Goal: Transaction & Acquisition: Purchase product/service

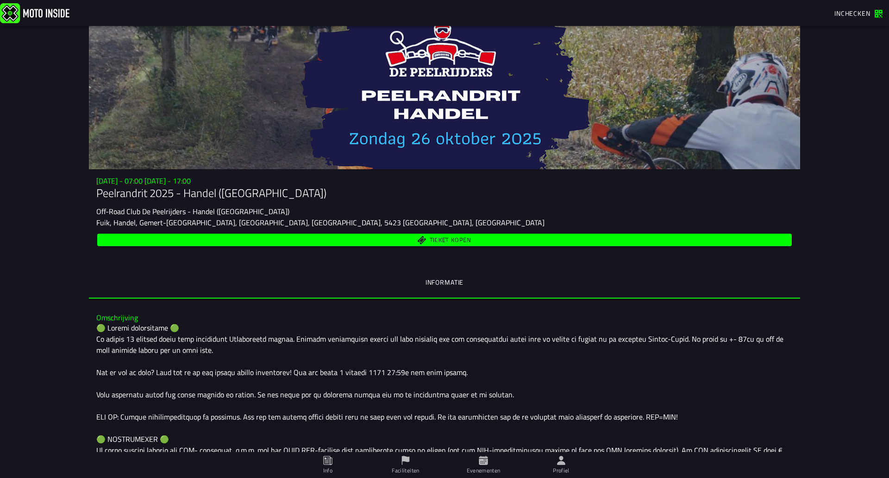
click at [451, 240] on span "Ticket kopen" at bounding box center [451, 240] width 42 height 6
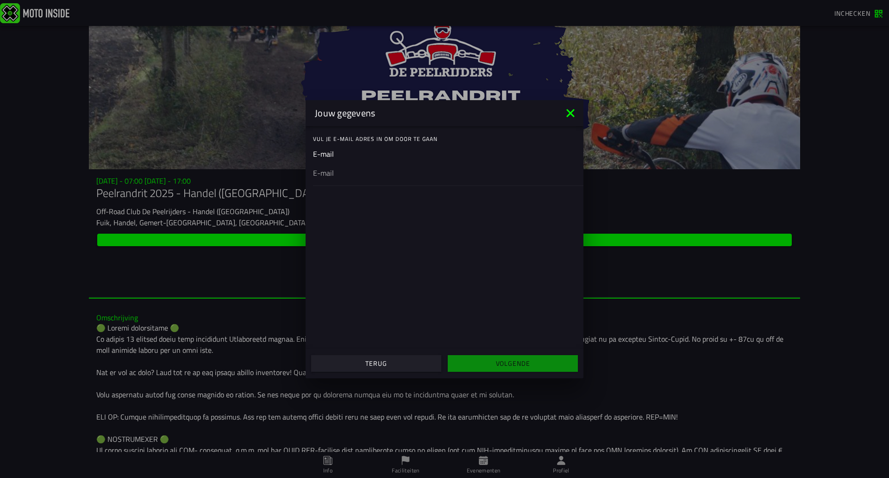
click at [347, 174] on input "email" at bounding box center [444, 172] width 263 height 11
click at [343, 176] on input "email" at bounding box center [444, 172] width 263 height 11
click at [333, 174] on input "email" at bounding box center [444, 172] width 263 height 11
type input "[EMAIL_ADDRESS][DOMAIN_NAME]"
click at [0, 0] on slot "Volgende" at bounding box center [0, 0] width 0 height 0
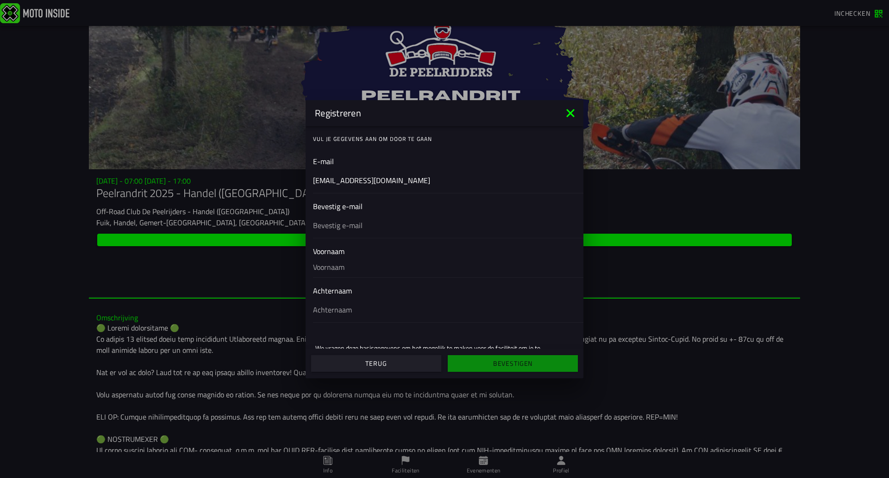
click at [365, 229] on input "text" at bounding box center [444, 224] width 263 height 11
click at [348, 225] on input "text" at bounding box center [444, 224] width 263 height 11
type input "[EMAIL_ADDRESS][DOMAIN_NAME]"
type input "[PERSON_NAME]"
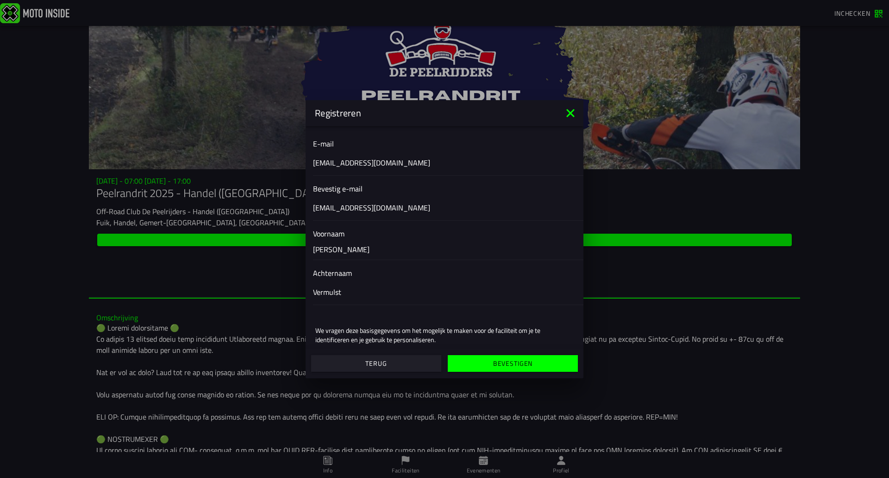
scroll to position [3, 0]
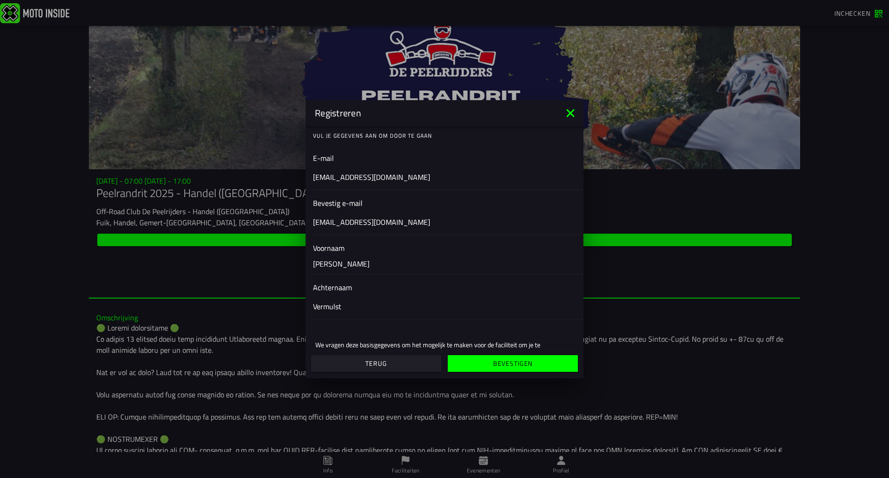
type input "Vermulst"
click at [0, 0] on slot "Bevestigen" at bounding box center [0, 0] width 0 height 0
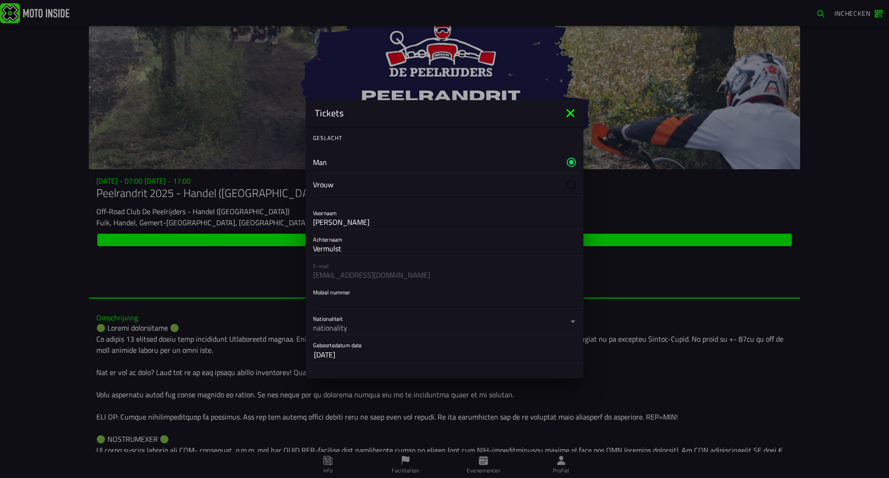
scroll to position [46, 0]
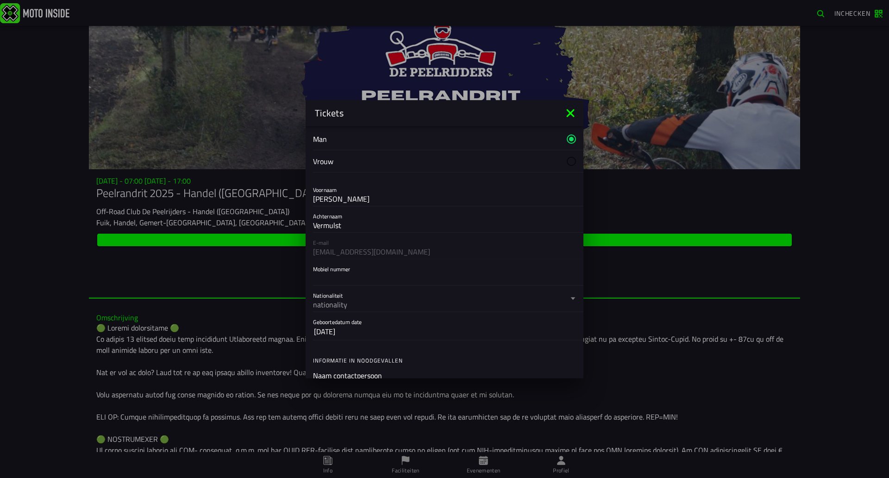
click at [346, 281] on input "Mobiel nummer" at bounding box center [444, 277] width 263 height 11
type input "0631959219"
click at [0, 0] on div "nationality" at bounding box center [0, 0] width 0 height 0
click at [329, 306] on button "Nationaliteit nationality" at bounding box center [444, 298] width 263 height 26
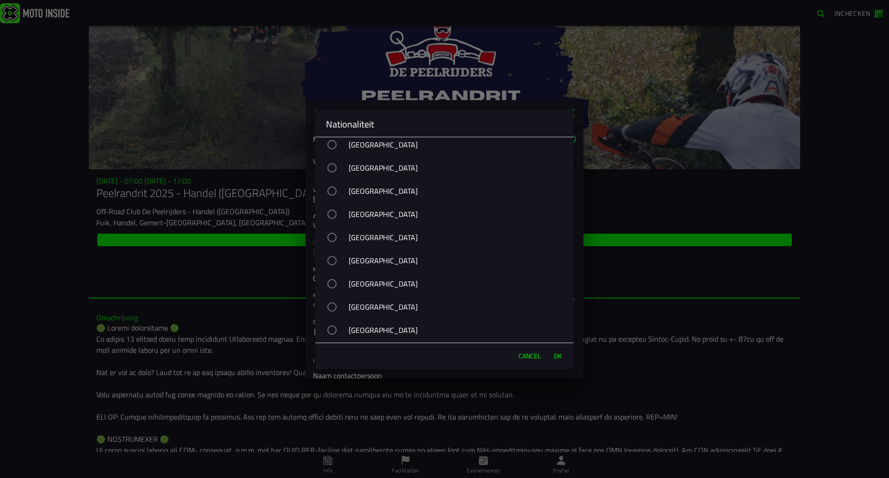
scroll to position [3567, 0]
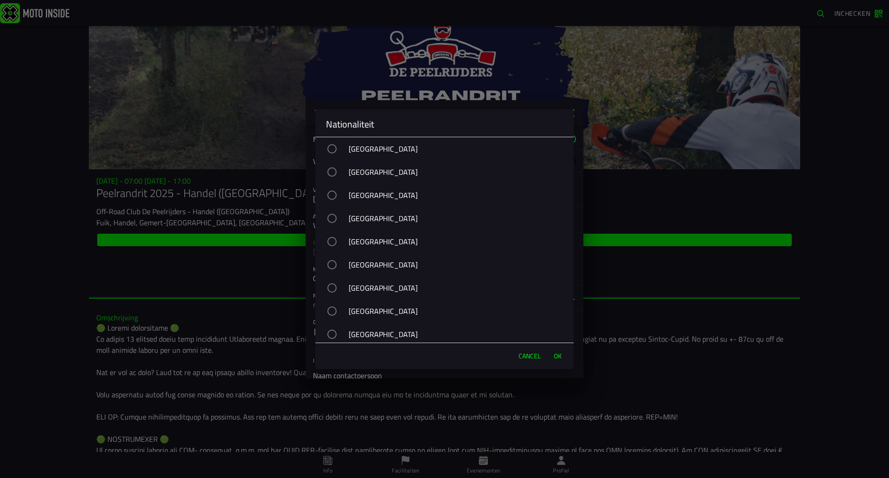
click at [403, 218] on div "[GEOGRAPHIC_DATA]" at bounding box center [449, 218] width 249 height 23
click at [554, 355] on span "OK" at bounding box center [558, 355] width 8 height 9
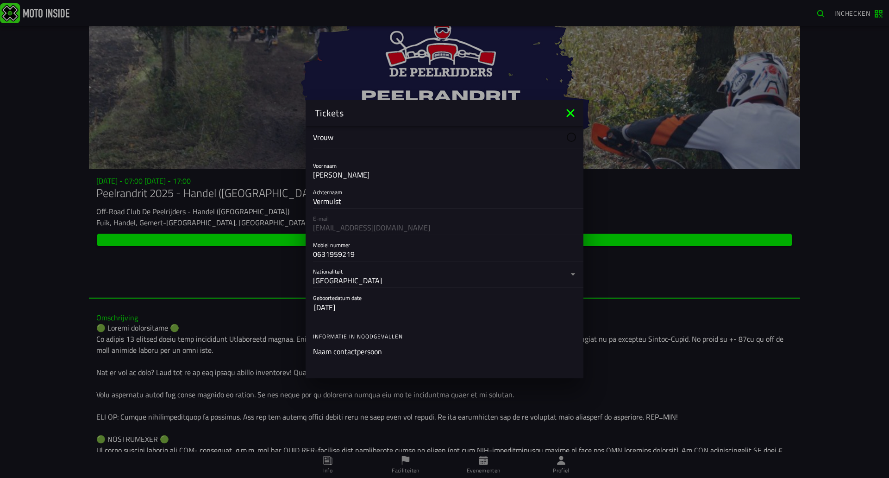
scroll to position [93, 0]
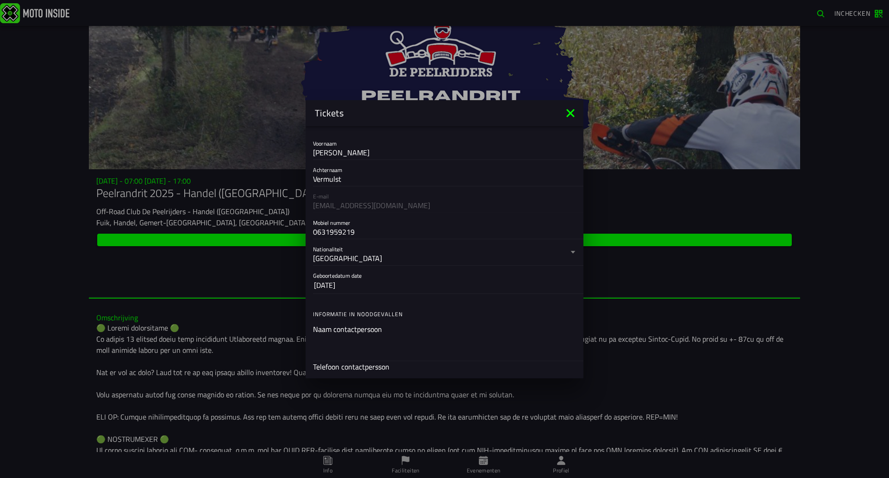
drag, startPoint x: 336, startPoint y: 272, endPoint x: 343, endPoint y: 274, distance: 7.1
click at [337, 272] on ion-label "Geboortedatum date" at bounding box center [411, 275] width 197 height 8
click at [0, 0] on slot "[DATE]" at bounding box center [0, 0] width 0 height 0
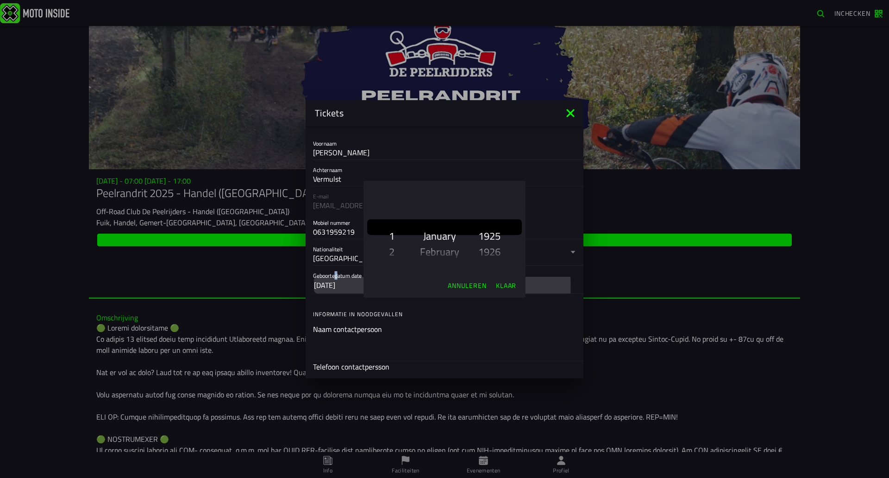
scroll to position [1584, 0]
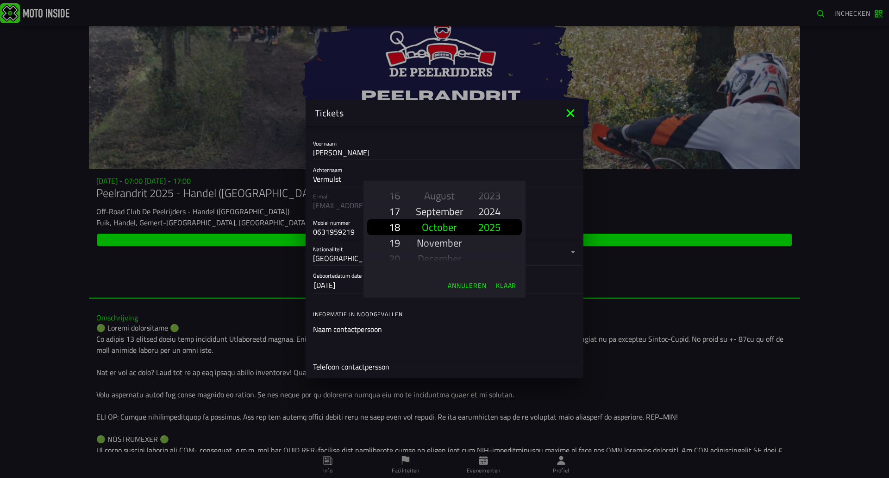
click at [0, 0] on slot "19" at bounding box center [0, 0] width 0 height 0
click at [0, 0] on slot "1992" at bounding box center [0, 0] width 0 height 0
click at [0, 0] on slot "June" at bounding box center [0, 0] width 0 height 0
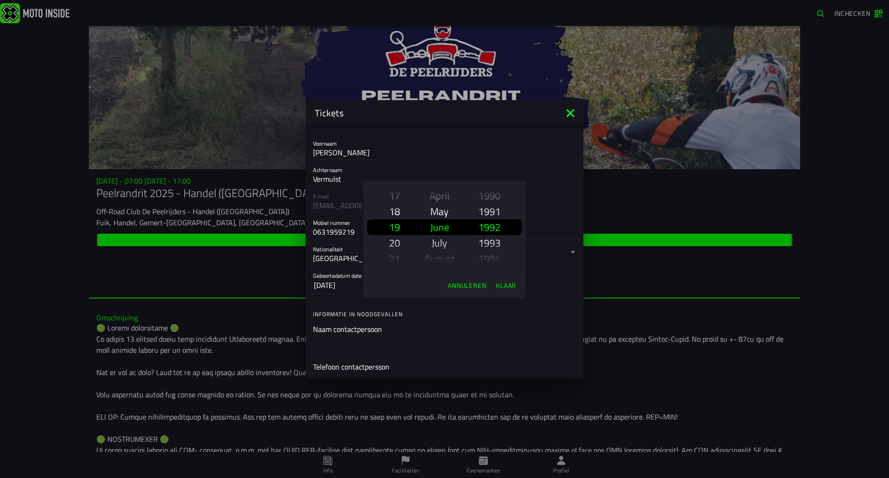
click at [0, 0] on slot "Klaar" at bounding box center [0, 0] width 0 height 0
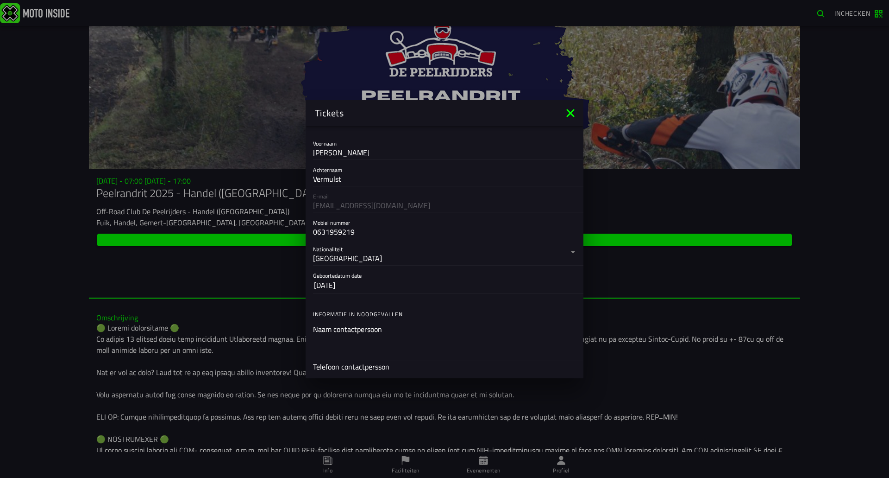
scroll to position [139, 0]
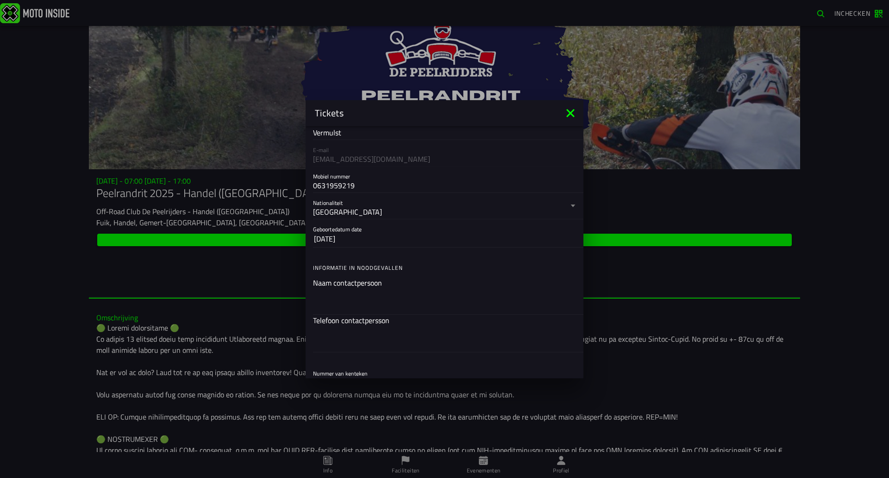
click at [352, 289] on div at bounding box center [444, 301] width 263 height 26
click at [352, 296] on input "text" at bounding box center [444, 301] width 263 height 11
type input "Tonny"
click at [324, 345] on div at bounding box center [444, 339] width 263 height 26
click at [324, 344] on input "text" at bounding box center [444, 338] width 263 height 11
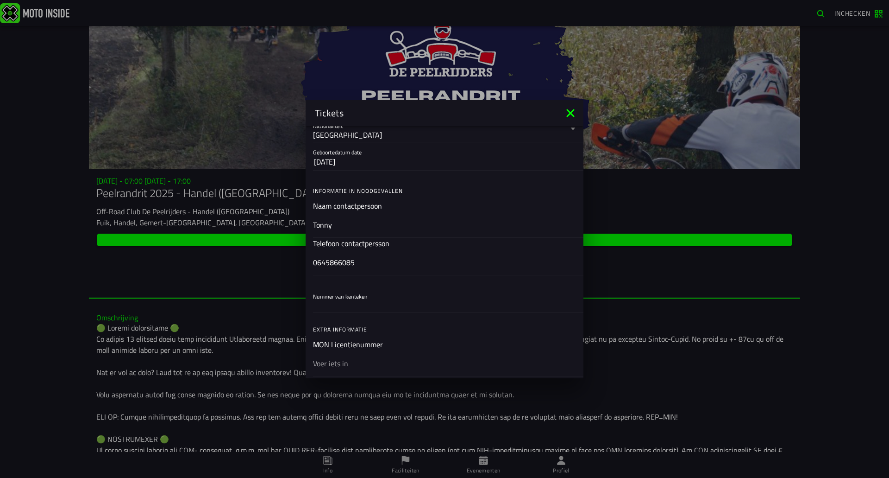
scroll to position [232, 0]
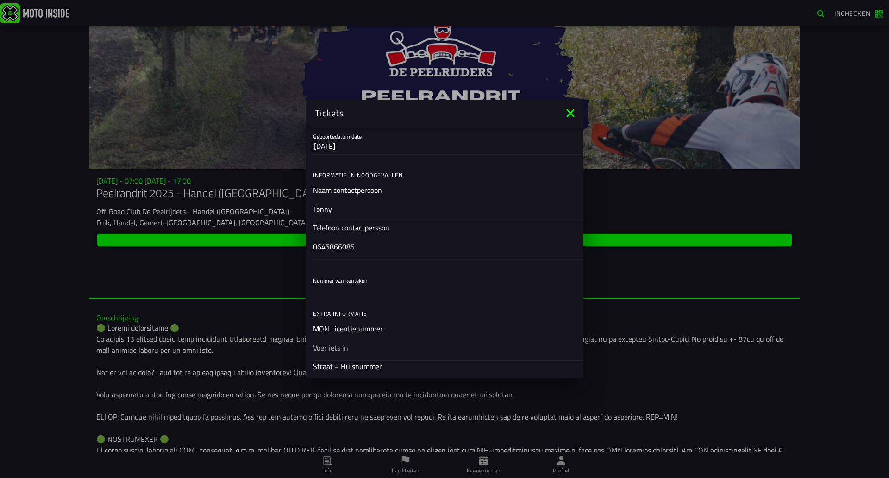
type input "0645866085"
click at [355, 295] on div at bounding box center [444, 289] width 263 height 15
click at [355, 295] on input "Nummer van kenteken" at bounding box center [444, 288] width 263 height 11
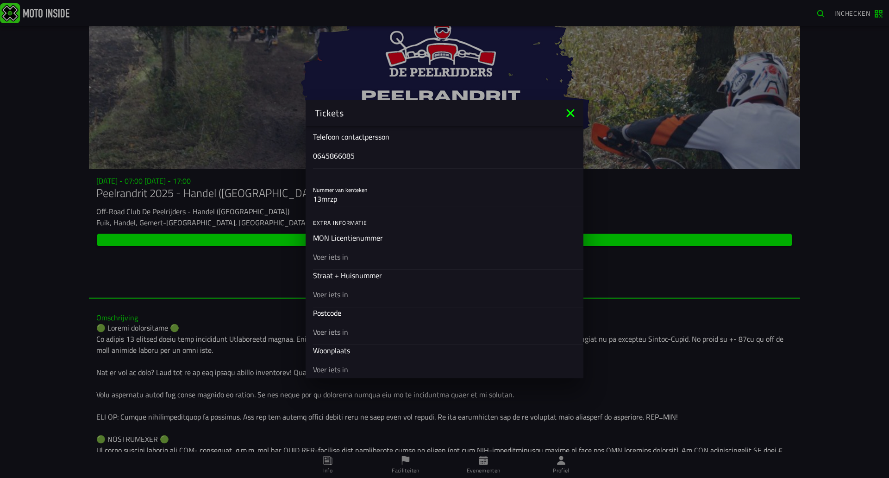
scroll to position [324, 0]
type input "13mrzp"
click at [346, 257] on input "text" at bounding box center [444, 254] width 263 height 11
type input "houtrustweg 337"
click at [333, 300] on div at bounding box center [444, 292] width 263 height 26
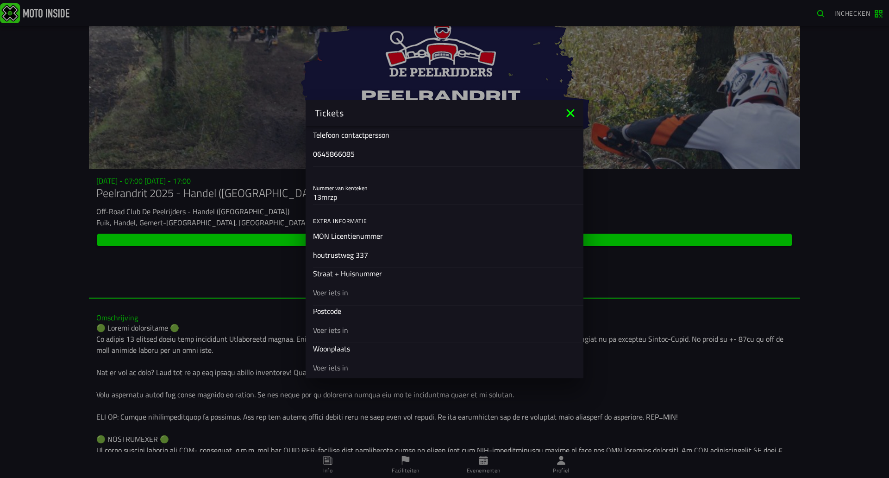
click at [333, 297] on input "text" at bounding box center [444, 291] width 263 height 11
type input "2583LL"
click at [332, 334] on input "text" at bounding box center [444, 329] width 263 height 11
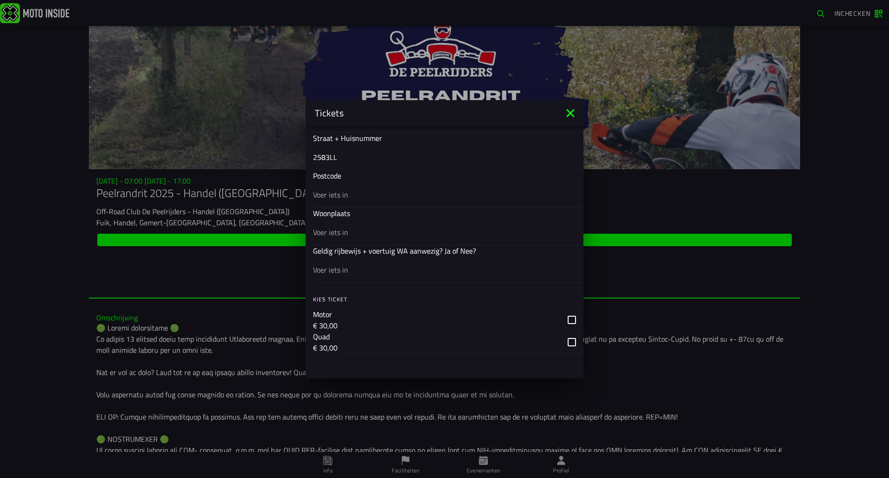
scroll to position [463, 0]
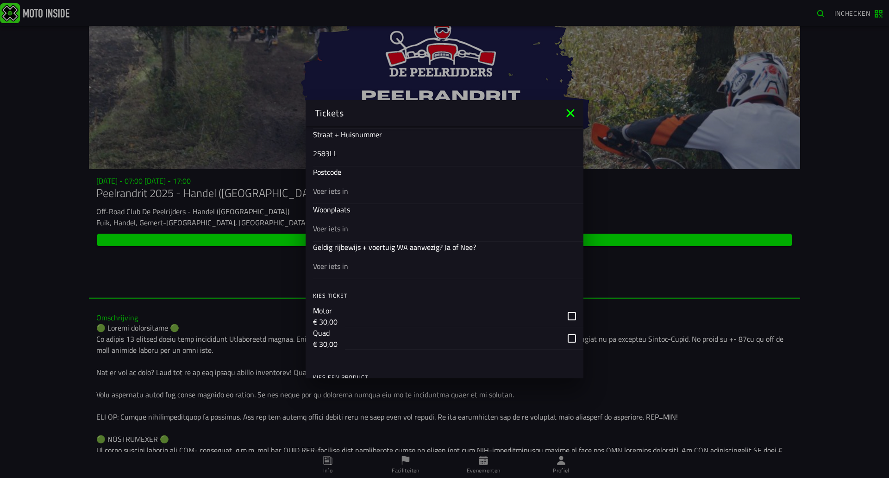
click at [352, 266] on input "text" at bounding box center [444, 265] width 263 height 11
type input "ja"
click at [345, 230] on input "text" at bounding box center [444, 227] width 263 height 11
type input "[GEOGRAPHIC_DATA][PERSON_NAME]"
click at [340, 195] on input "text" at bounding box center [444, 190] width 263 height 11
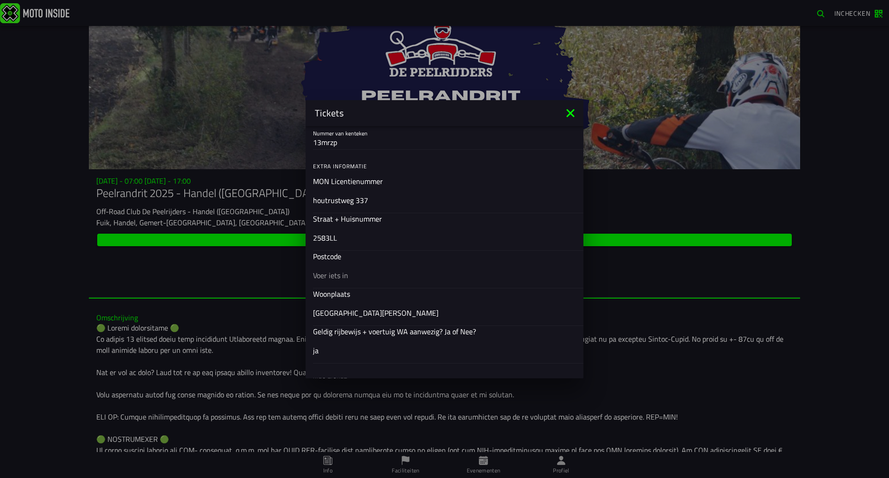
scroll to position [371, 0]
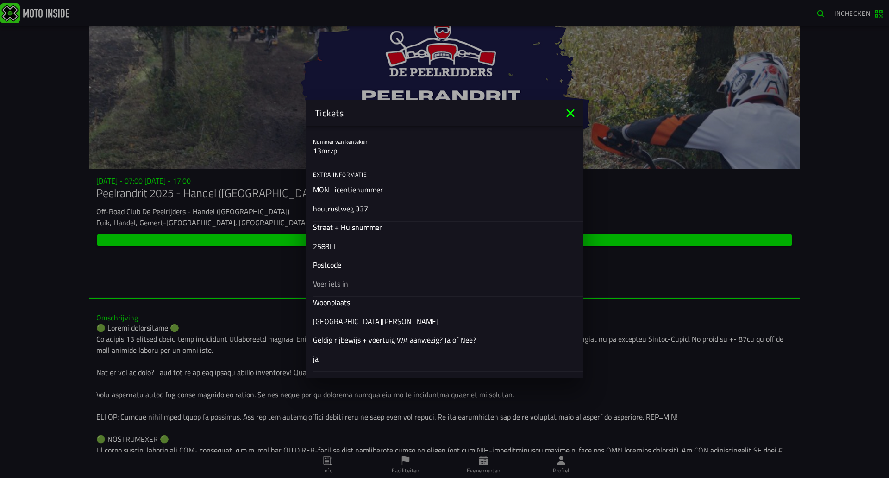
drag, startPoint x: 372, startPoint y: 209, endPoint x: 311, endPoint y: 210, distance: 61.6
click at [311, 210] on div "MON Licentienummer [STREET_ADDRESS]" at bounding box center [445, 203] width 278 height 38
drag, startPoint x: 342, startPoint y: 248, endPoint x: 290, endPoint y: 246, distance: 52.4
click at [290, 246] on ion-modal "Tickets Registratieformulier Geslacht Man Vrouw Voornaam [GEOGRAPHIC_DATA] Acht…" at bounding box center [444, 239] width 889 height 478
click at [359, 247] on input "2583LL" at bounding box center [444, 245] width 263 height 11
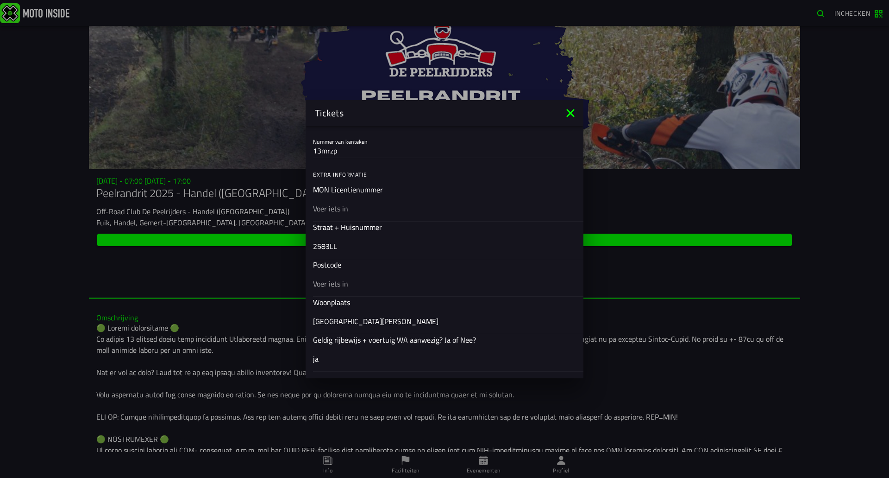
paste input "houtrustweg 337"
drag, startPoint x: 336, startPoint y: 244, endPoint x: 309, endPoint y: 245, distance: 27.8
click at [309, 245] on div "Straat + Huisnummer [STREET_ADDRESS]" at bounding box center [445, 240] width 278 height 38
type input "houtrustweg 337"
click at [332, 286] on input "text" at bounding box center [444, 282] width 263 height 11
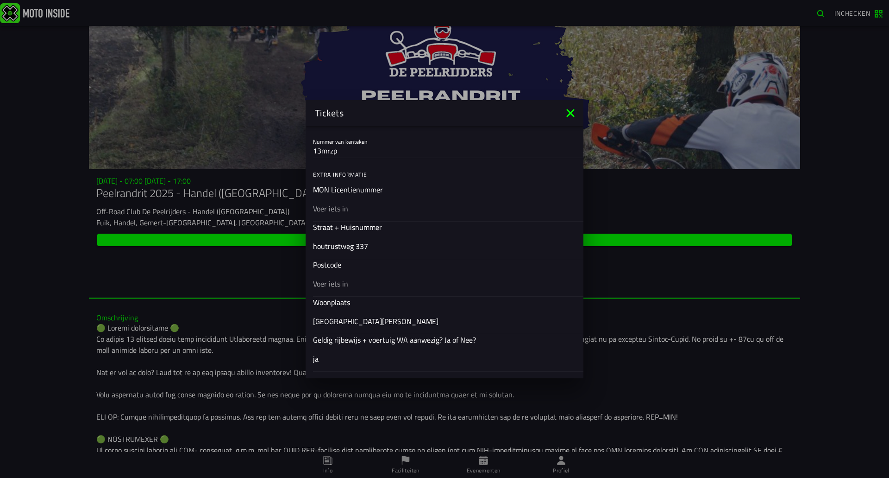
paste input "2583LL"
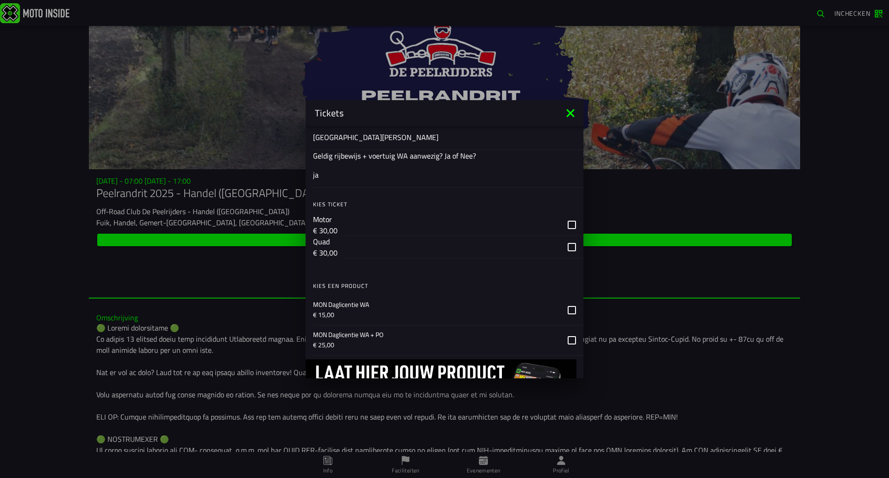
scroll to position [556, 0]
type input "2583LL"
click at [565, 224] on div "button" at bounding box center [464, 223] width 239 height 22
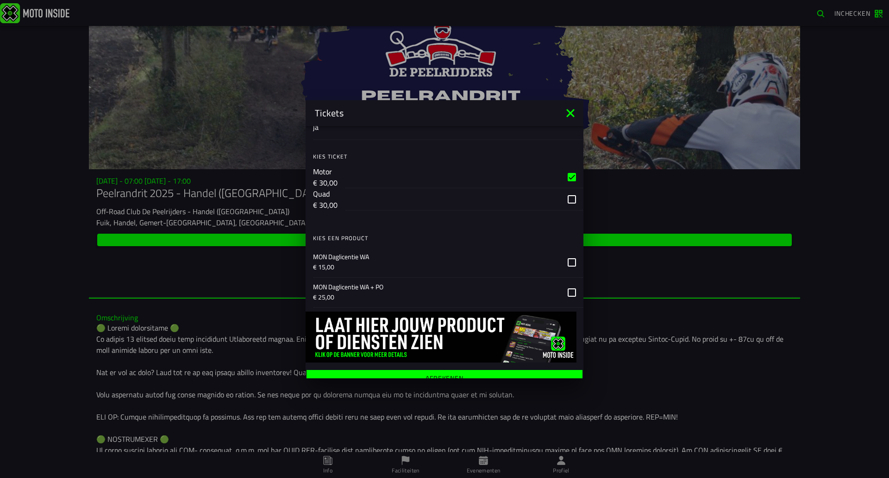
click at [568, 261] on icon at bounding box center [572, 262] width 8 height 8
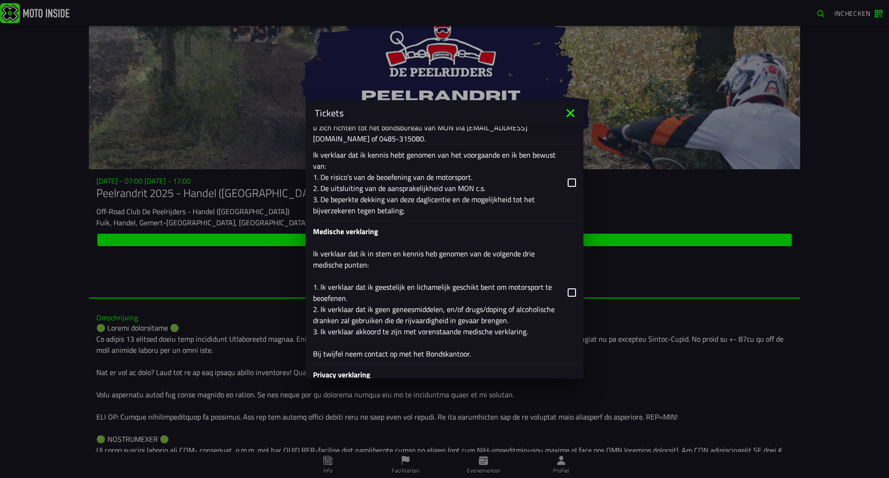
scroll to position [1251, 0]
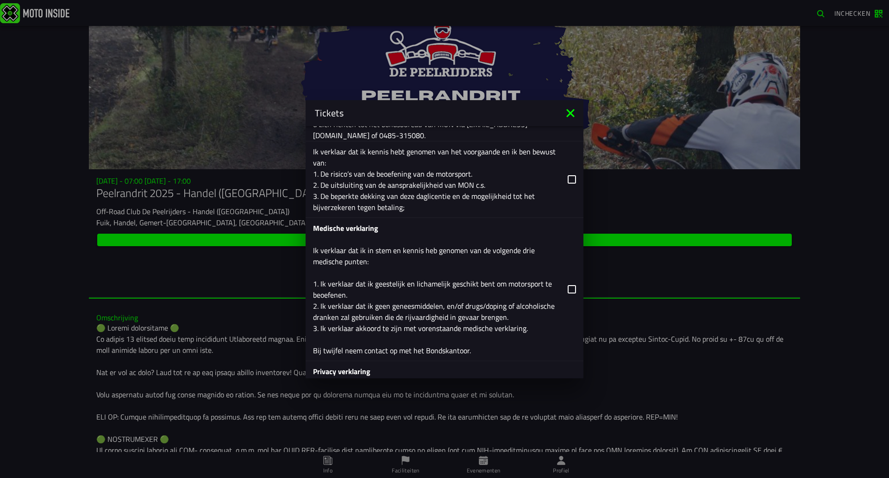
click at [568, 177] on icon at bounding box center [572, 179] width 8 height 8
click at [568, 288] on icon at bounding box center [572, 289] width 8 height 8
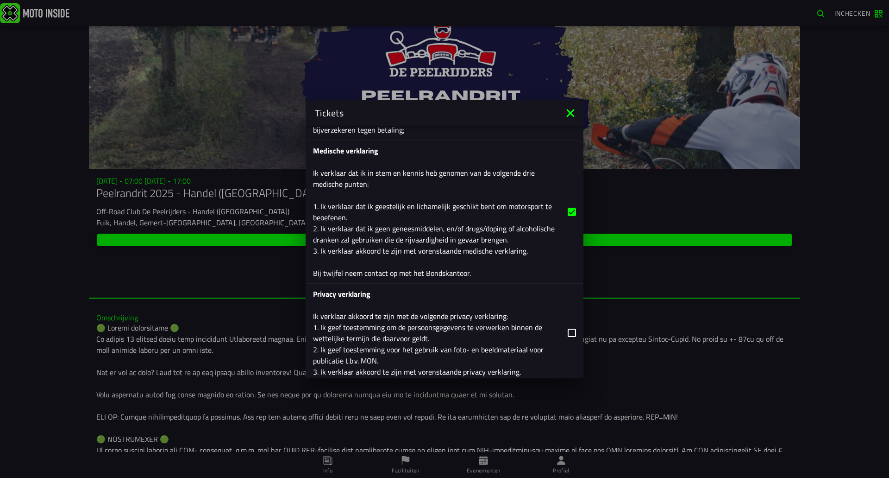
scroll to position [1343, 0]
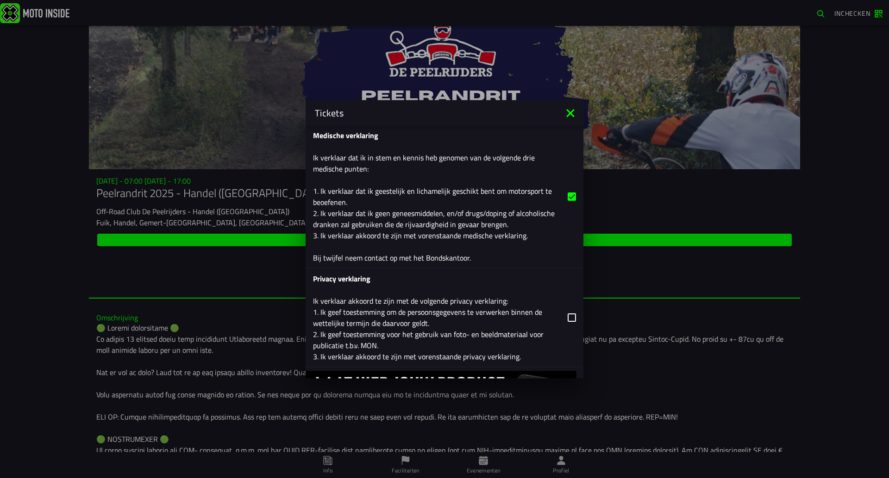
click at [568, 318] on icon at bounding box center [572, 317] width 8 height 8
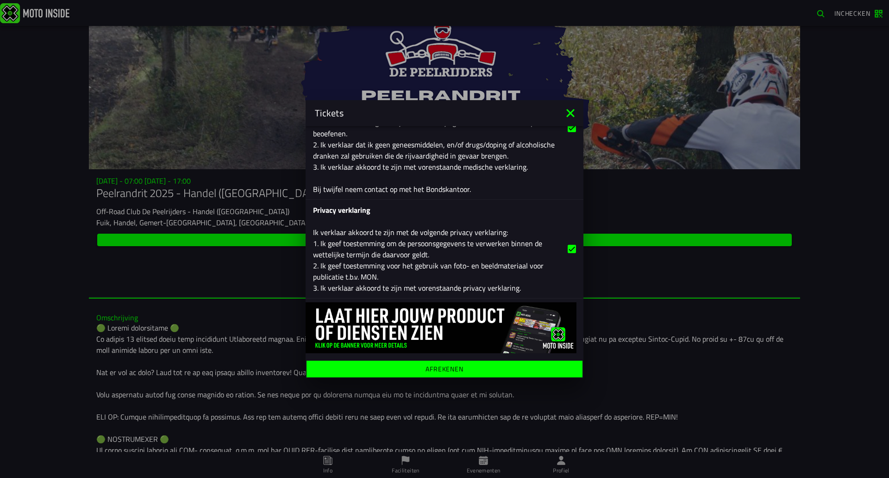
scroll to position [1413, 0]
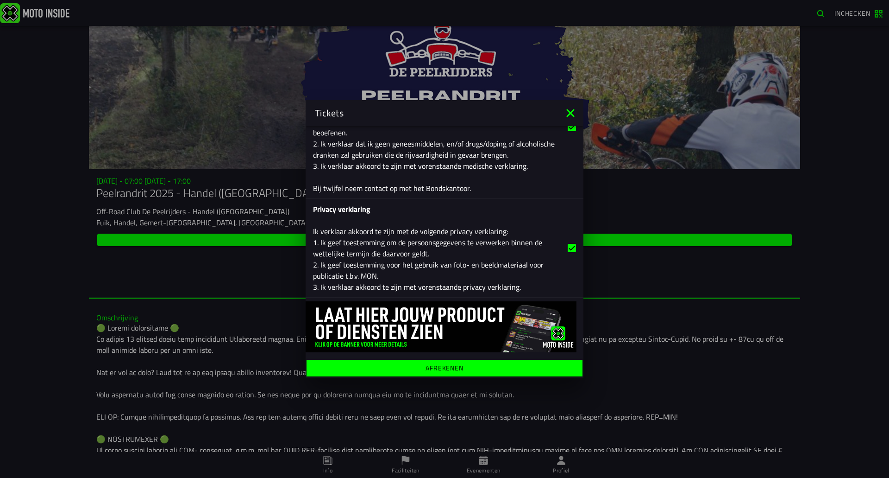
click at [456, 365] on ion-label "Afrekenen" at bounding box center [445, 367] width 38 height 6
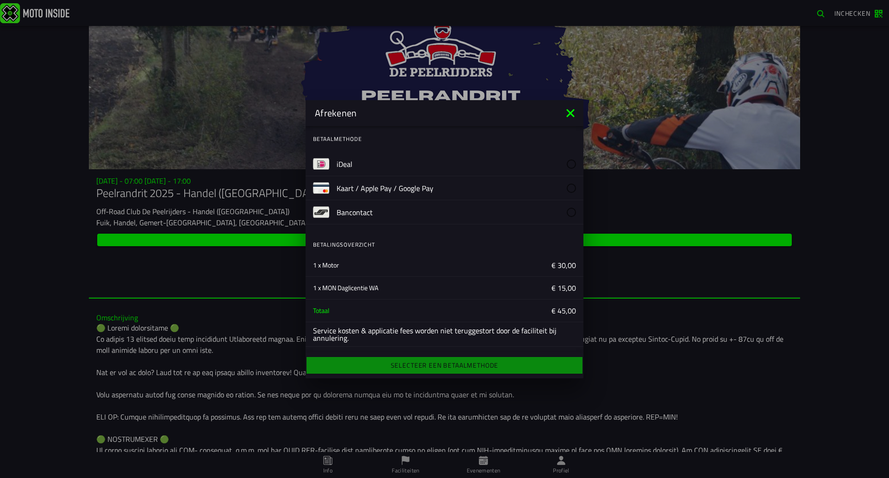
click at [359, 164] on label "iDeal" at bounding box center [456, 164] width 239 height 24
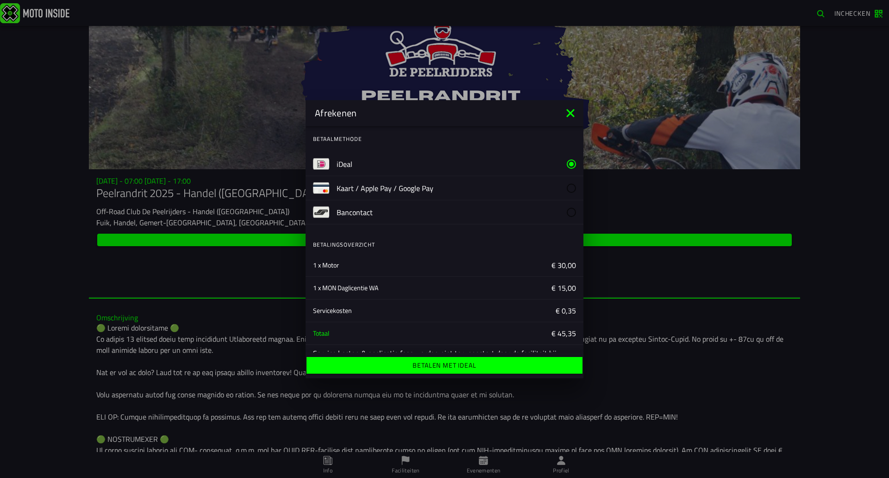
click at [449, 368] on ion-label "Betalen met iDeal" at bounding box center [444, 365] width 63 height 6
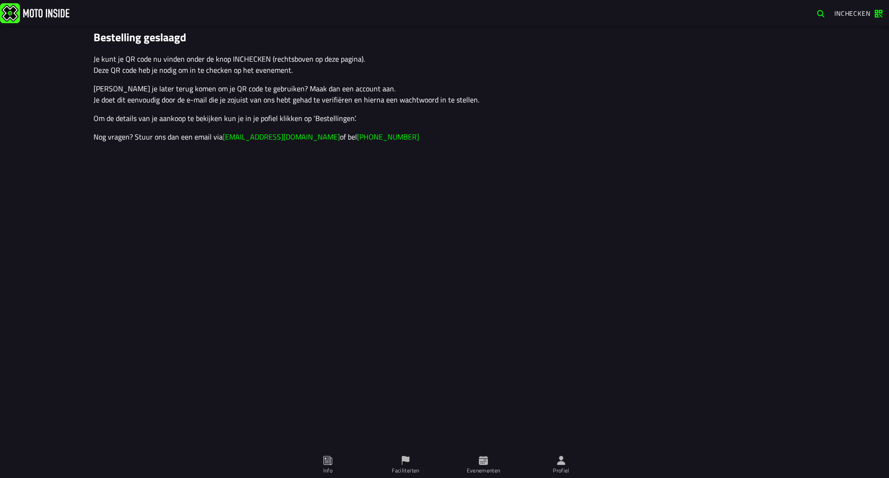
click at [876, 14] on span "Inchecken" at bounding box center [859, 13] width 48 height 9
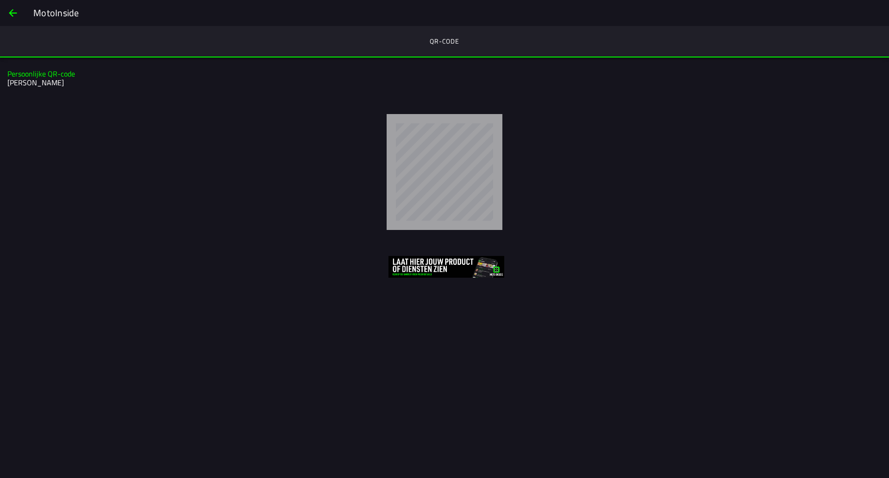
click at [12, 10] on span "back" at bounding box center [12, 13] width 11 height 22
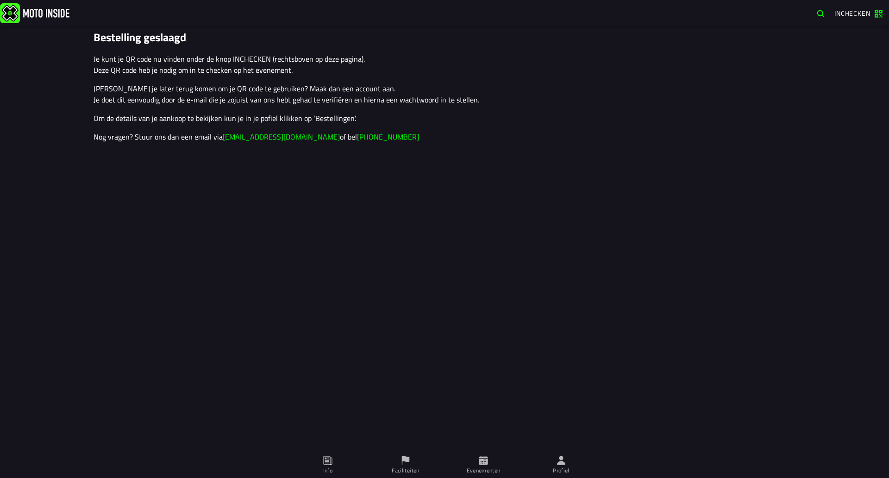
click at [563, 460] on icon at bounding box center [561, 460] width 10 height 10
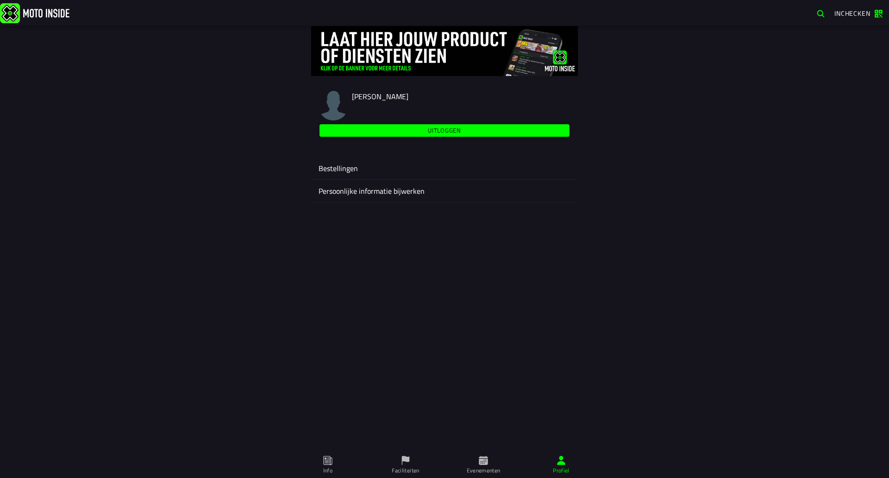
click at [344, 162] on div "Bestellingen" at bounding box center [445, 168] width 252 height 22
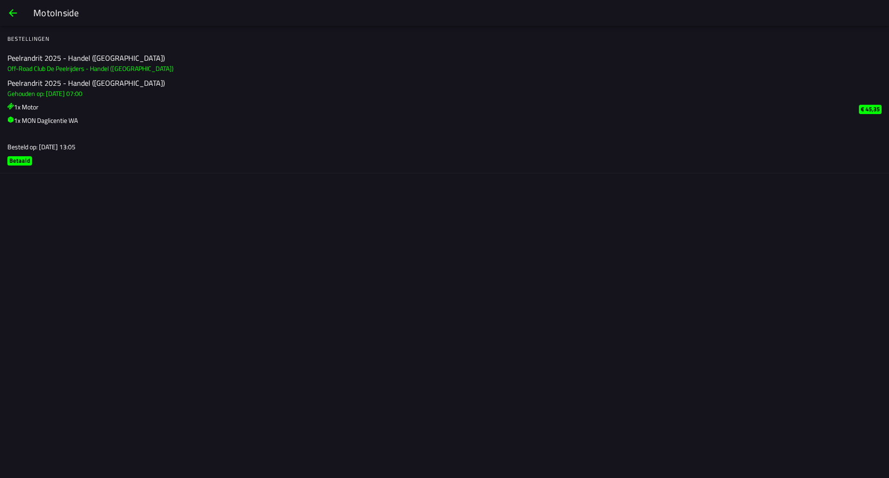
click at [15, 12] on span "back" at bounding box center [12, 13] width 11 height 22
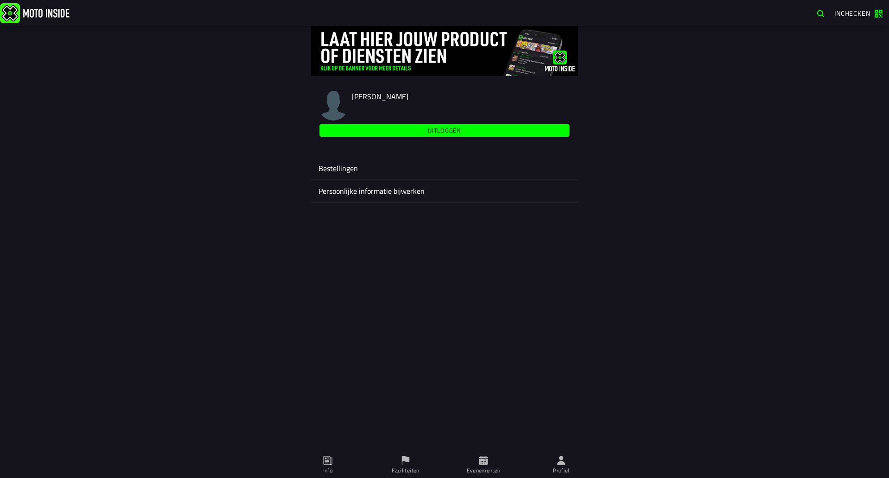
click at [321, 458] on span "Info" at bounding box center [328, 465] width 67 height 26
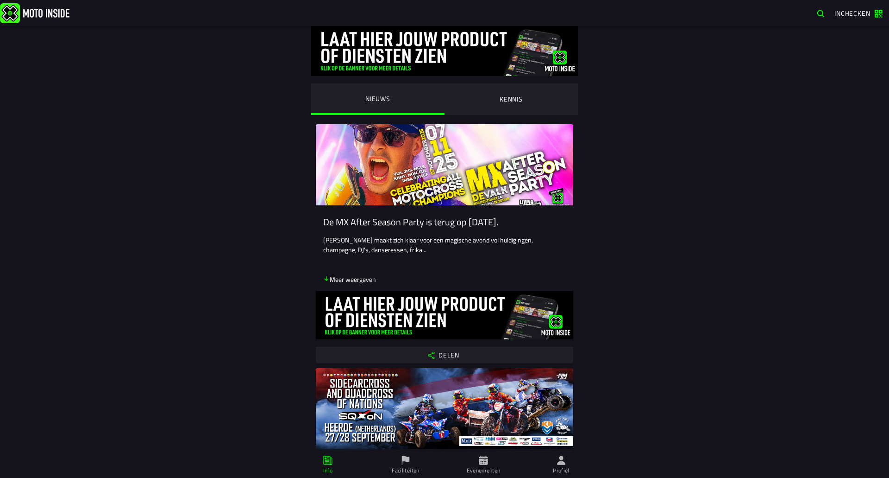
click at [873, 15] on ion-text "Inchecken" at bounding box center [855, 13] width 40 height 6
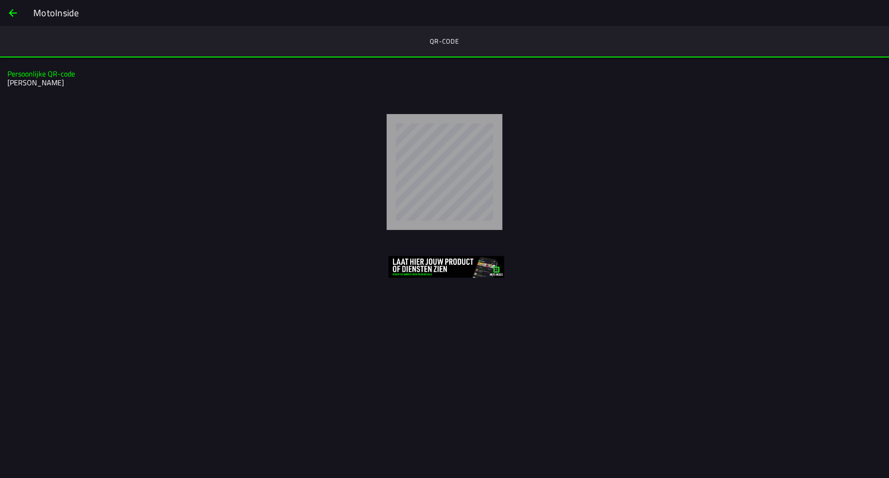
drag, startPoint x: 506, startPoint y: 146, endPoint x: 612, endPoint y: 143, distance: 106.1
click at [612, 143] on div at bounding box center [444, 172] width 889 height 131
